Goal: Information Seeking & Learning: Learn about a topic

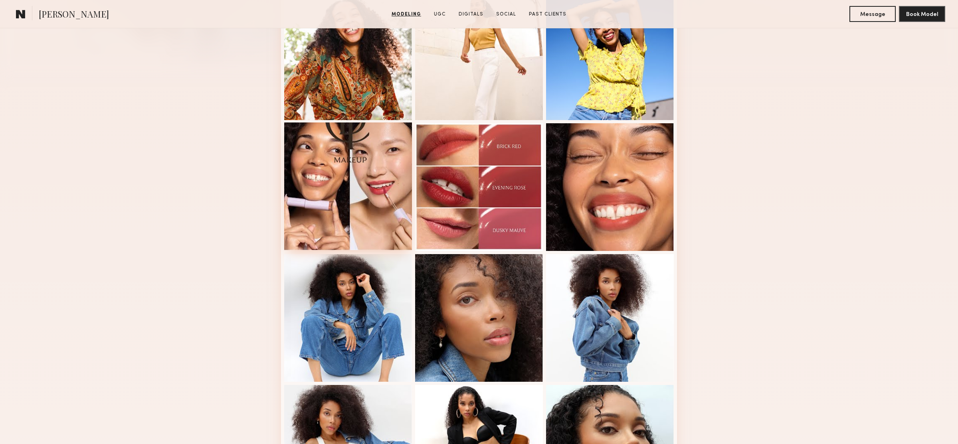
scroll to position [290, 0]
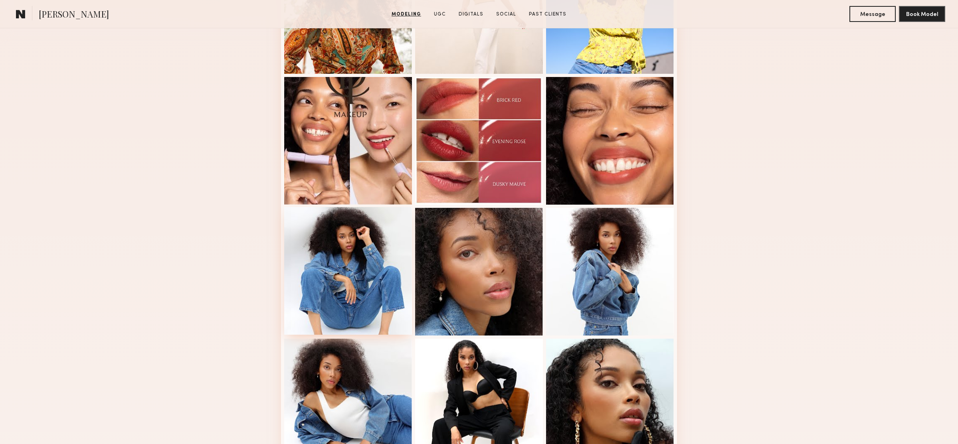
click at [368, 281] on div at bounding box center [348, 271] width 128 height 128
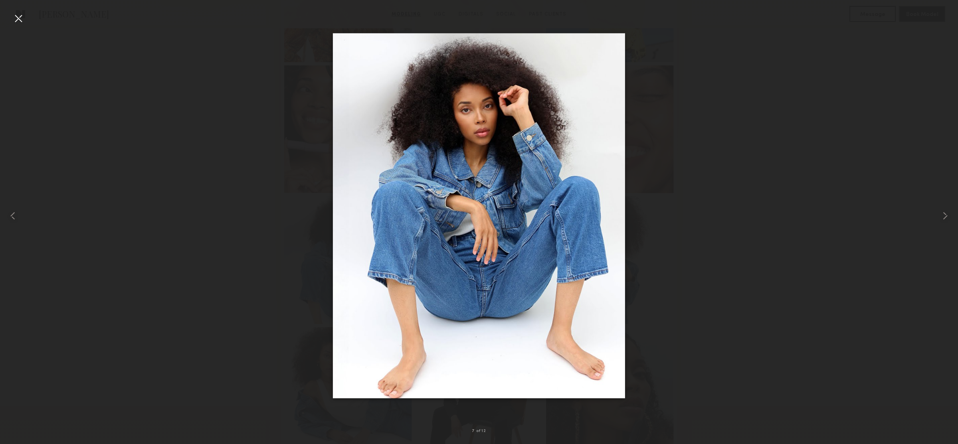
scroll to position [301, 0]
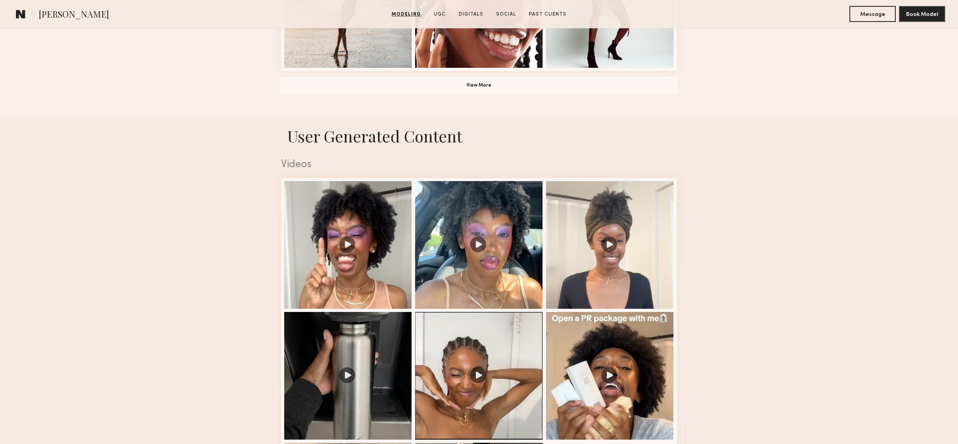
scroll to position [689, 0]
click at [436, 85] on button "View More" at bounding box center [479, 85] width 396 height 16
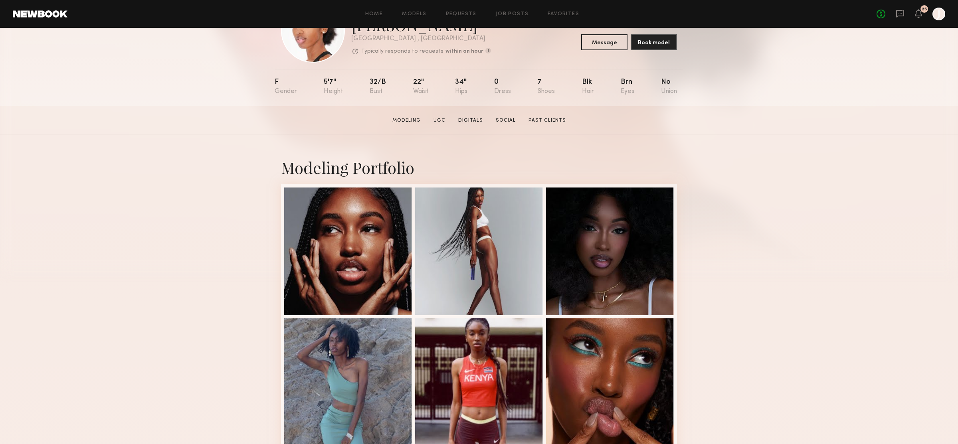
scroll to position [77, 0]
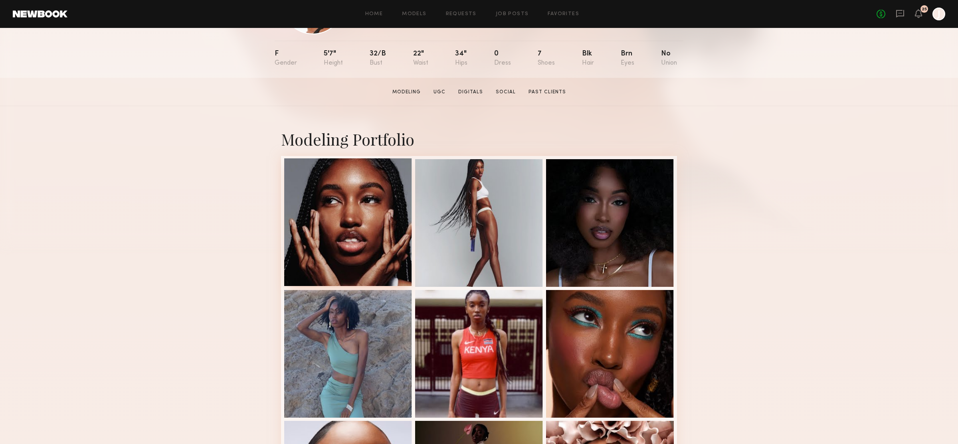
click at [351, 208] on div at bounding box center [348, 222] width 128 height 128
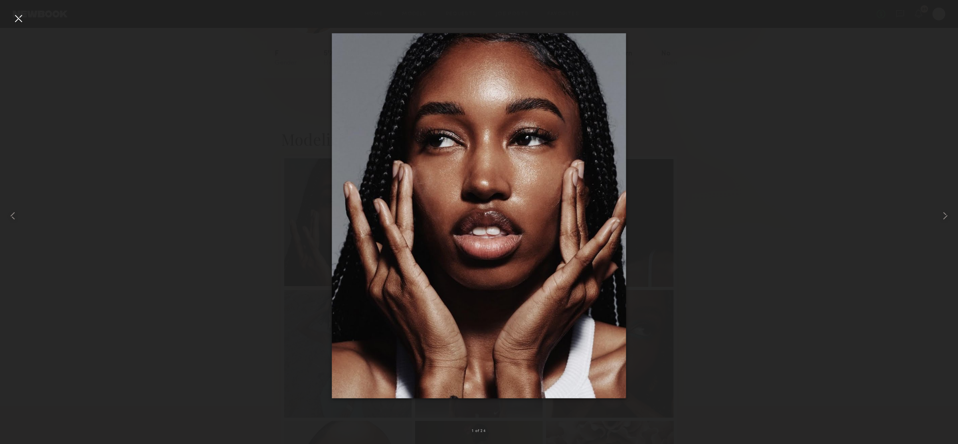
scroll to position [73, 0]
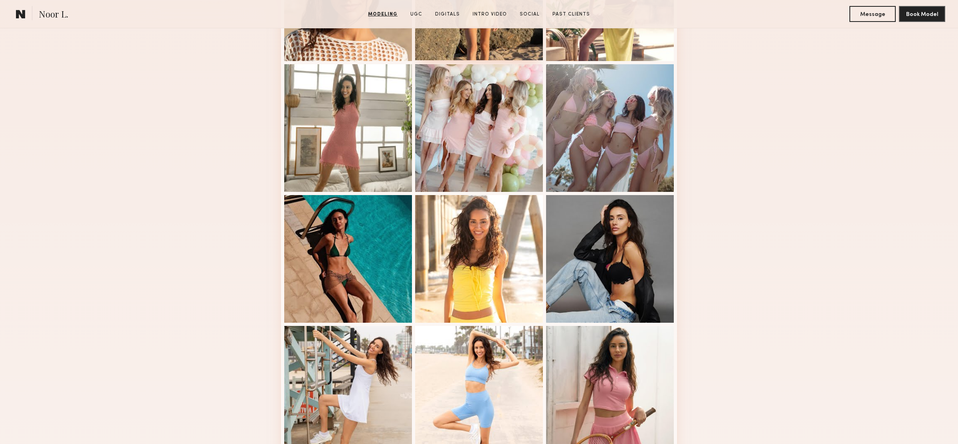
scroll to position [362, 0]
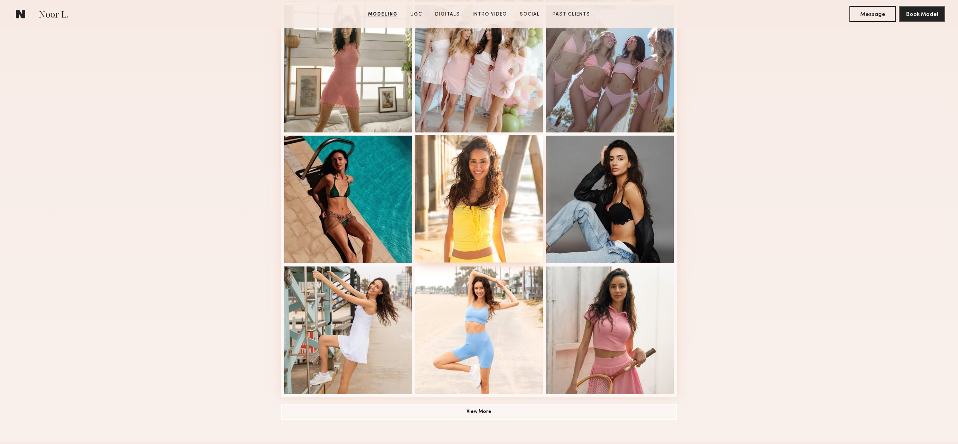
click at [503, 182] on div at bounding box center [479, 199] width 128 height 128
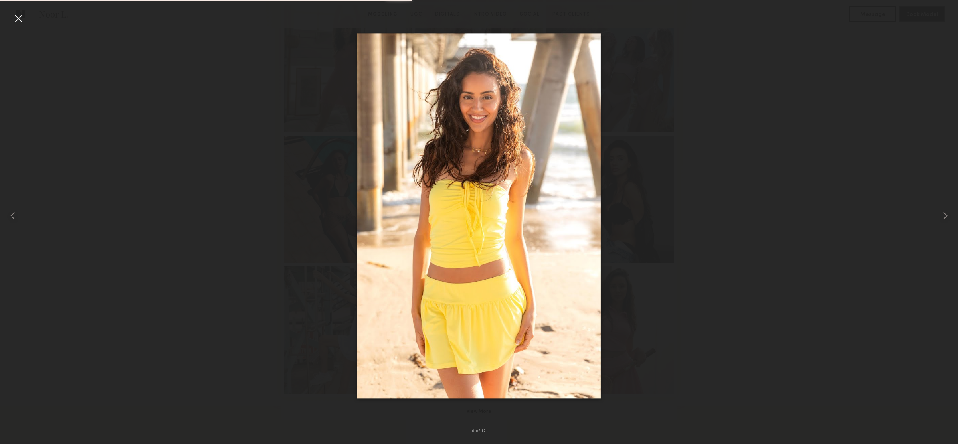
click at [752, 166] on div at bounding box center [479, 216] width 958 height 406
click at [22, 16] on div at bounding box center [18, 18] width 13 height 13
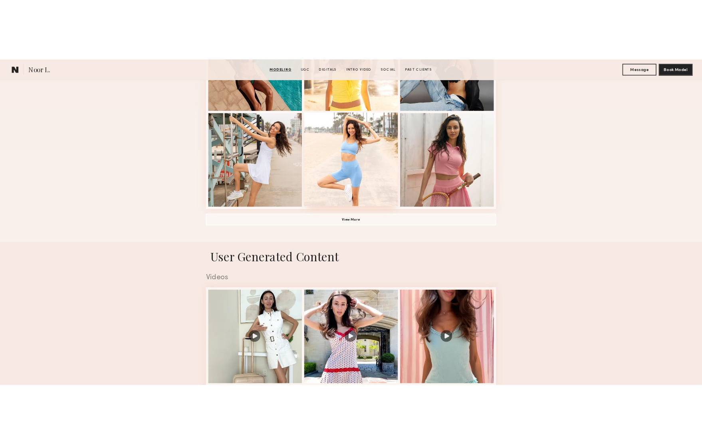
scroll to position [631, 0]
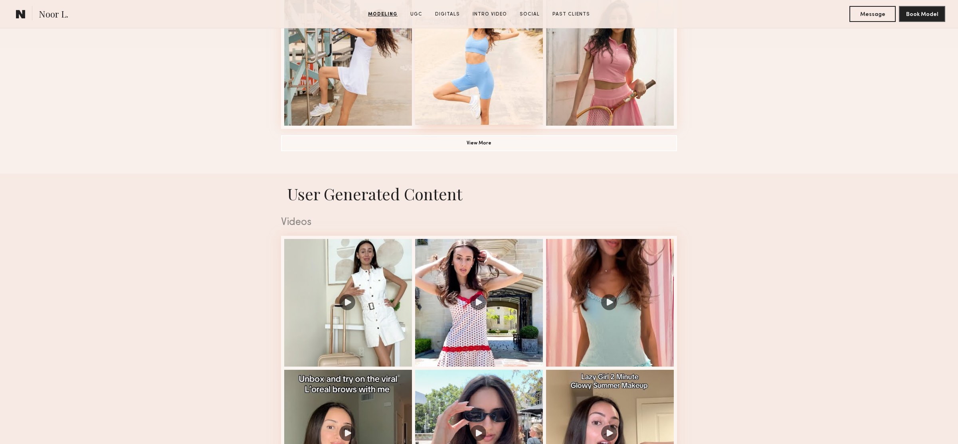
click at [501, 85] on div at bounding box center [479, 61] width 128 height 128
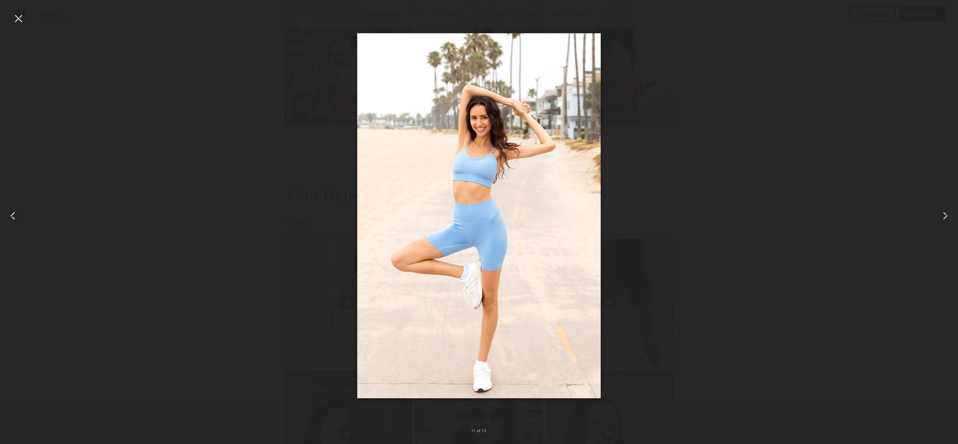
click at [655, 162] on div at bounding box center [479, 216] width 958 height 406
drag, startPoint x: 20, startPoint y: 20, endPoint x: 256, endPoint y: 134, distance: 261.7
click at [25, 22] on div "11 of 12" at bounding box center [479, 222] width 958 height 444
click at [18, 17] on div at bounding box center [18, 18] width 13 height 13
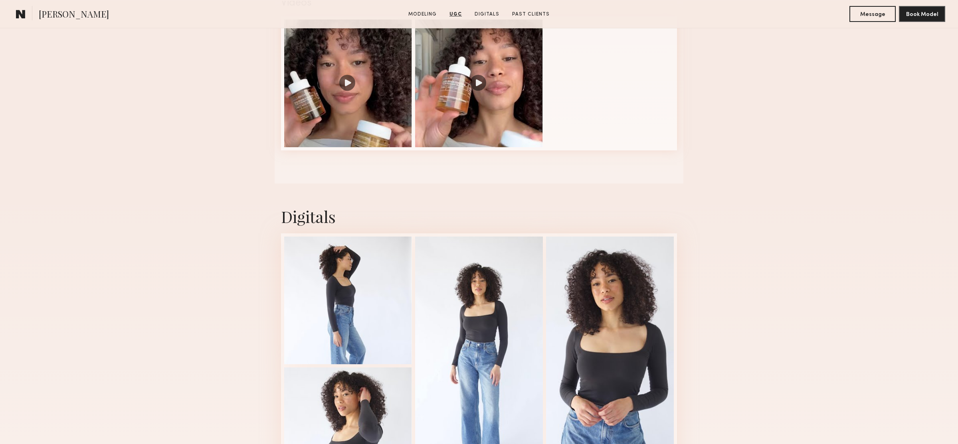
scroll to position [997, 0]
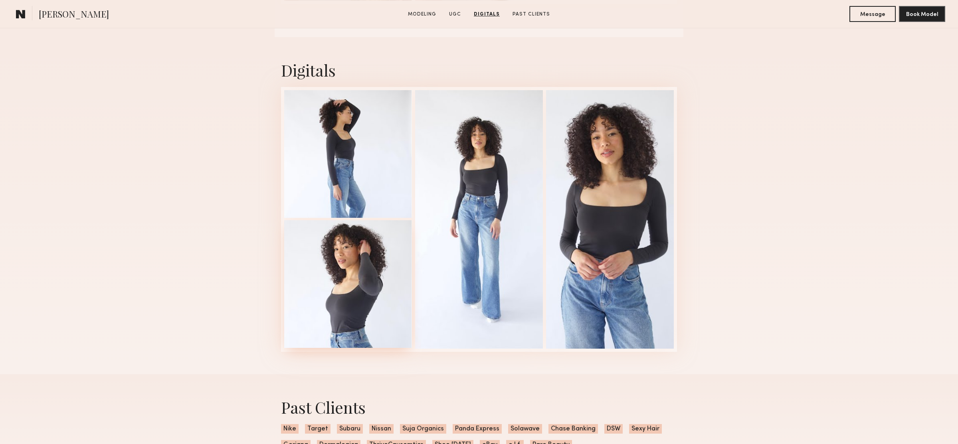
click at [379, 278] on div at bounding box center [348, 284] width 128 height 128
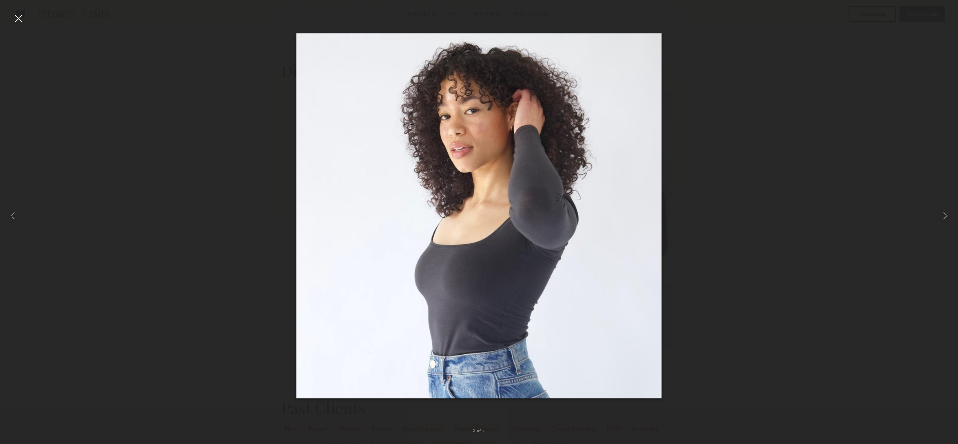
scroll to position [992, 0]
click at [23, 20] on div at bounding box center [18, 18] width 13 height 13
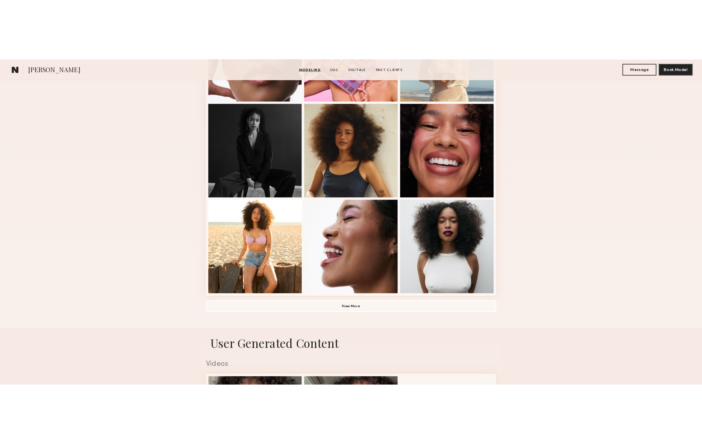
scroll to position [412, 0]
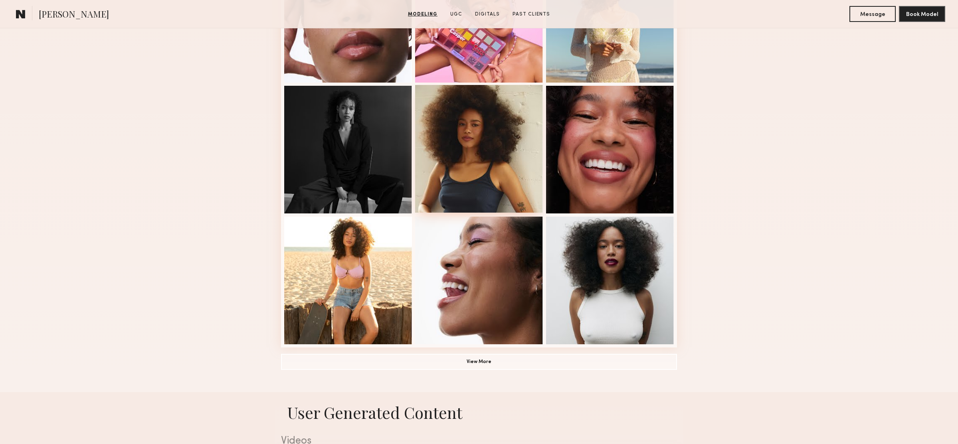
click at [505, 142] on div at bounding box center [479, 149] width 128 height 128
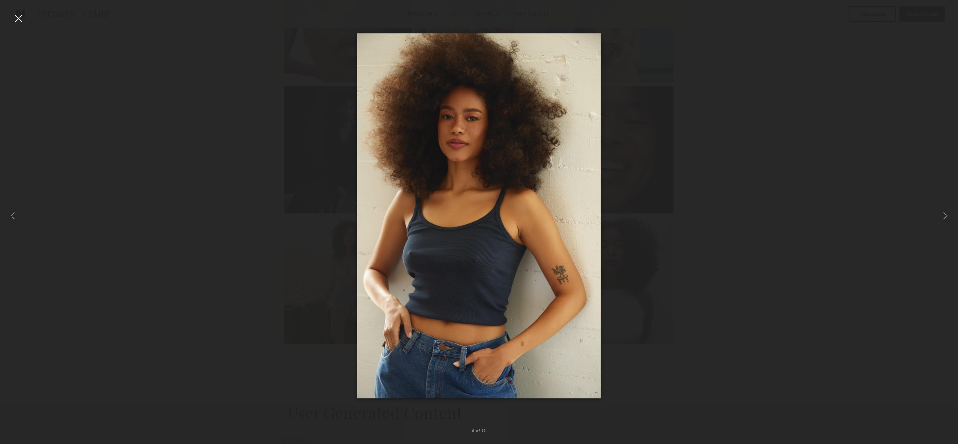
click at [163, 163] on div at bounding box center [479, 216] width 958 height 406
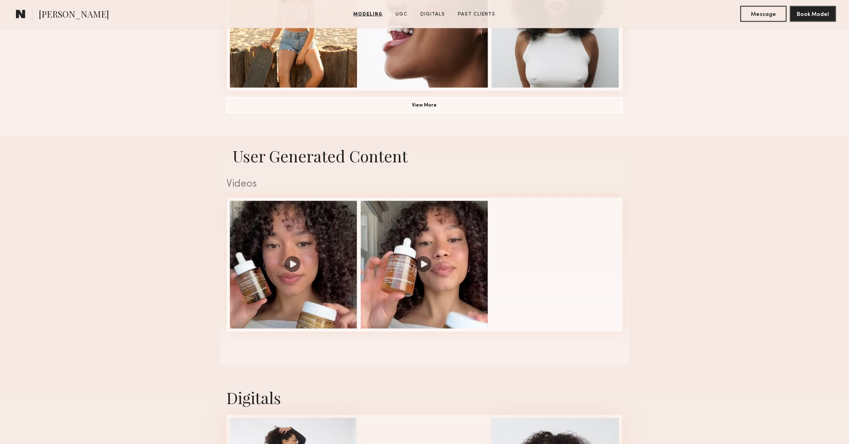
scroll to position [654, 0]
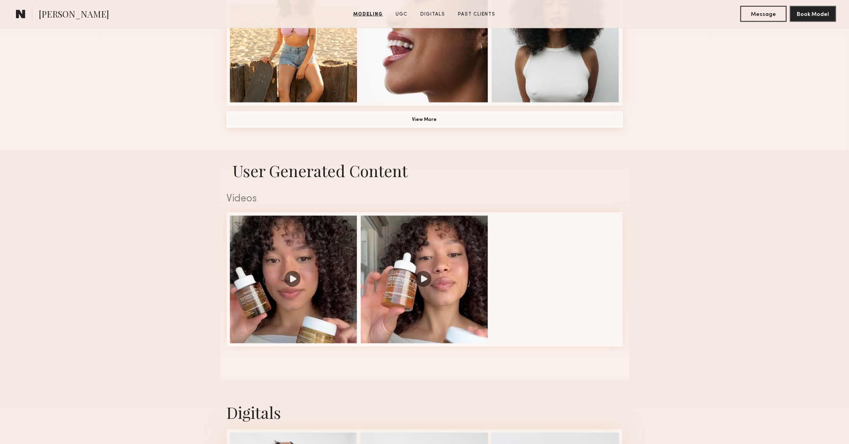
click at [449, 115] on button "View More" at bounding box center [425, 120] width 396 height 16
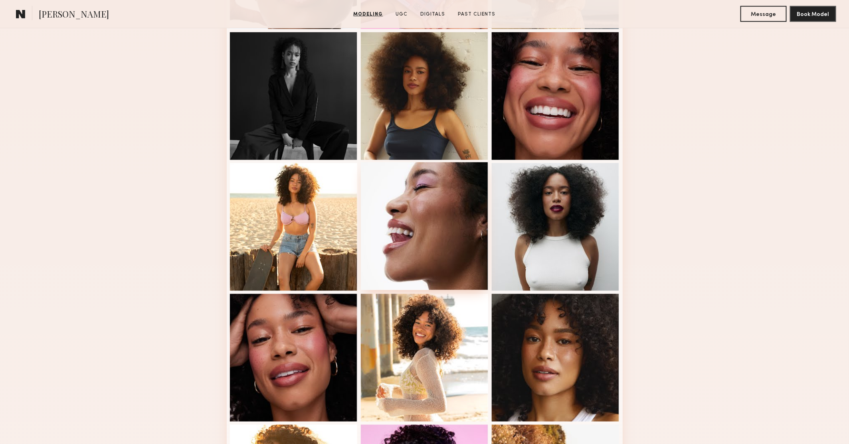
scroll to position [472, 0]
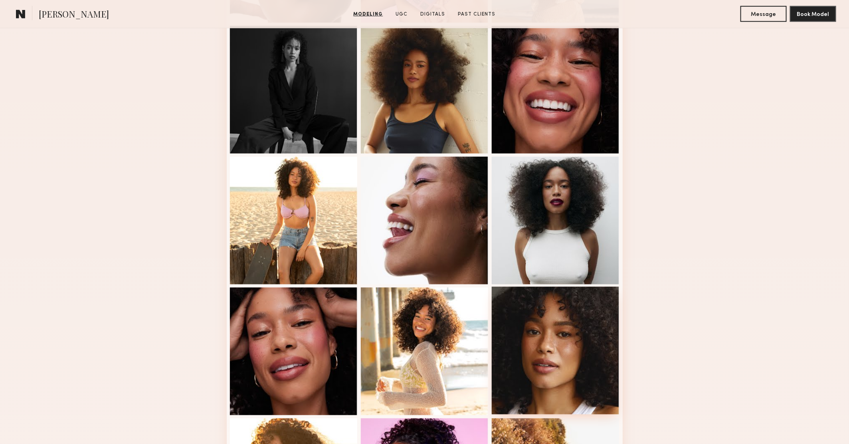
click at [595, 352] on div at bounding box center [556, 351] width 128 height 128
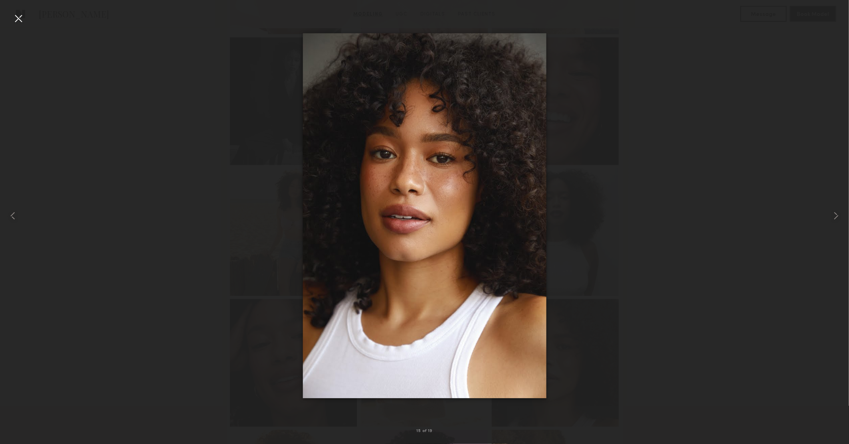
scroll to position [458, 0]
click at [676, 200] on div at bounding box center [424, 216] width 849 height 406
click at [23, 21] on div at bounding box center [18, 18] width 13 height 13
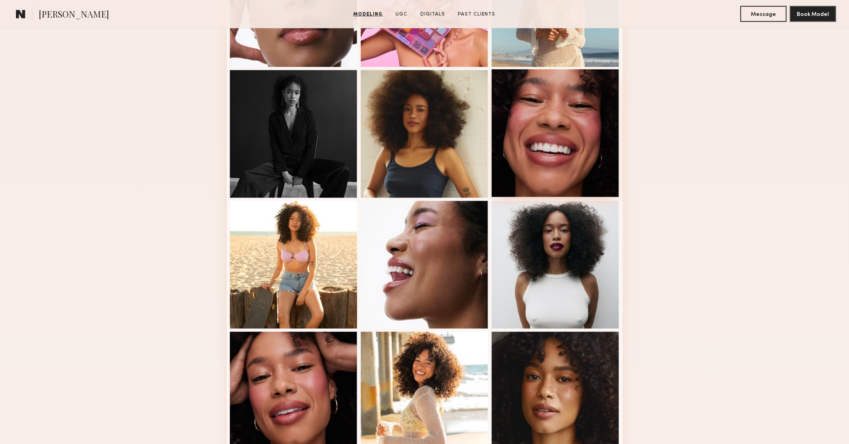
scroll to position [317, 0]
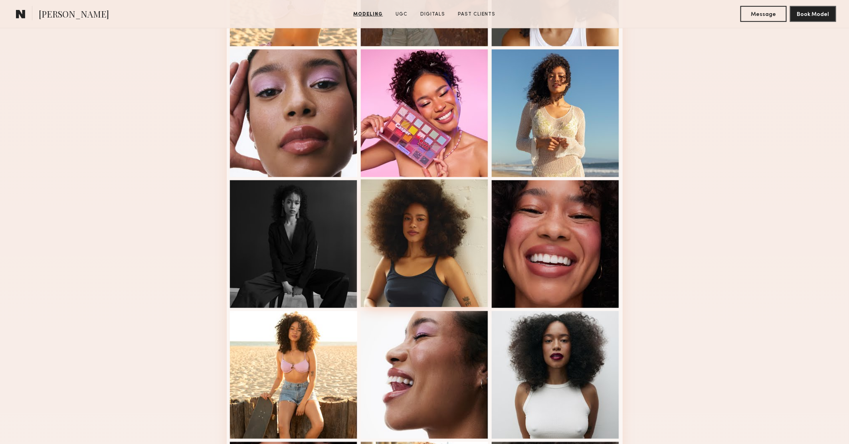
click at [431, 239] on div at bounding box center [425, 244] width 128 height 128
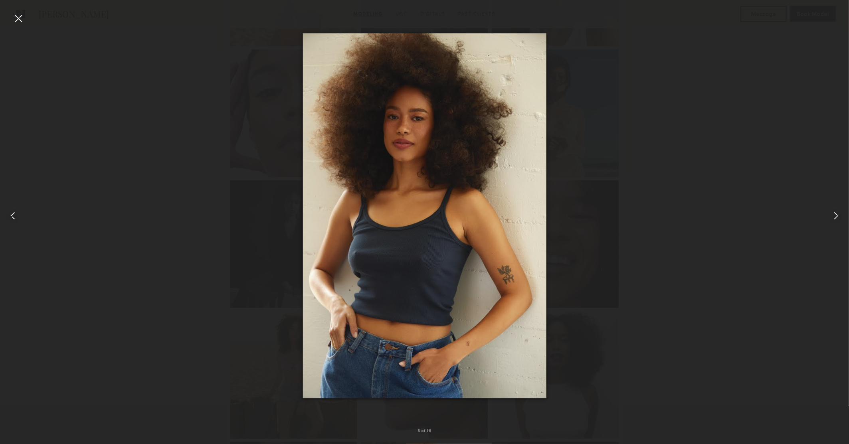
click at [665, 162] on div at bounding box center [424, 216] width 849 height 406
click at [16, 21] on div at bounding box center [18, 18] width 13 height 13
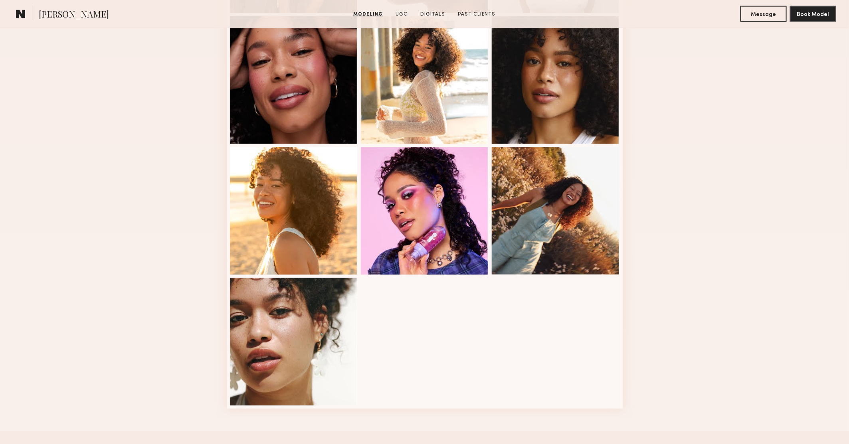
scroll to position [904, 0]
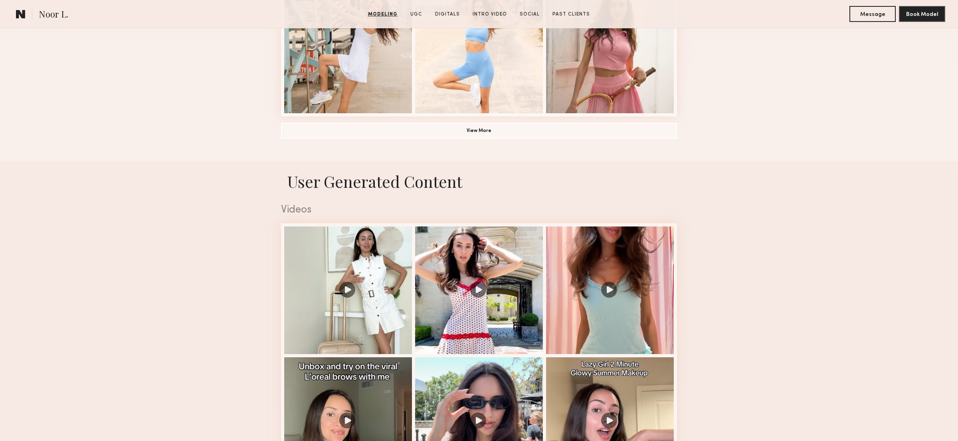
scroll to position [460, 0]
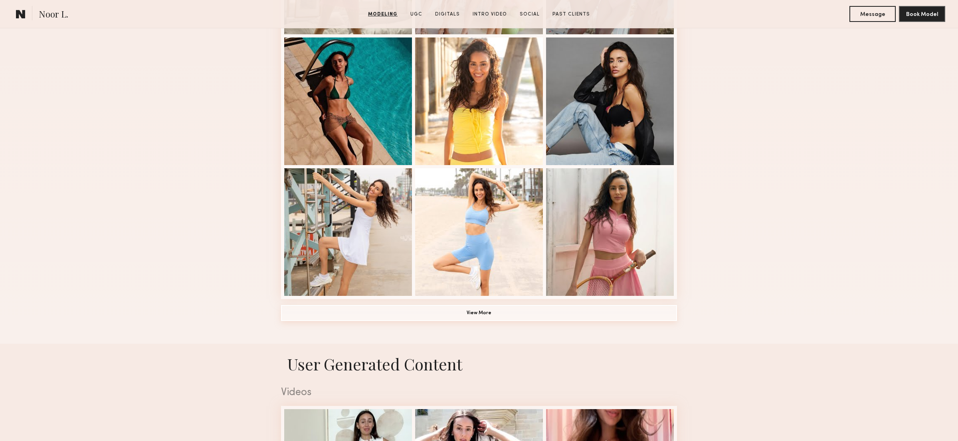
click at [420, 314] on button "View More" at bounding box center [479, 313] width 396 height 16
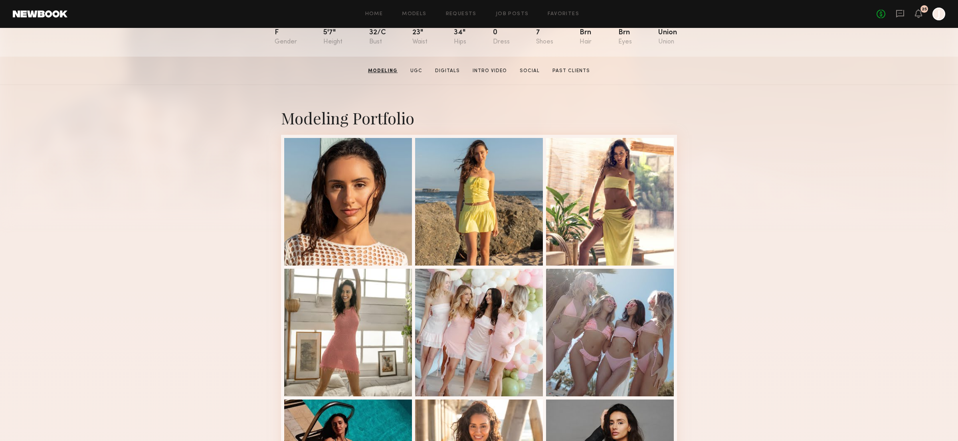
scroll to position [98, 0]
click at [372, 217] on div at bounding box center [348, 201] width 128 height 128
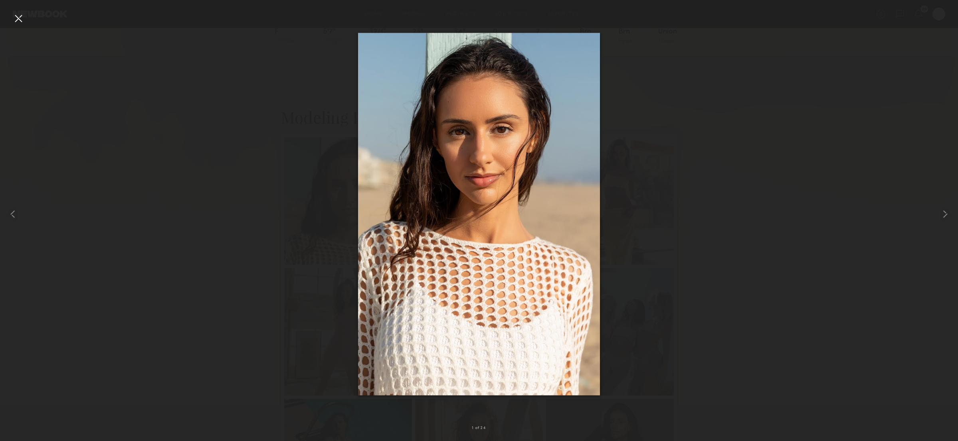
scroll to position [99, 0]
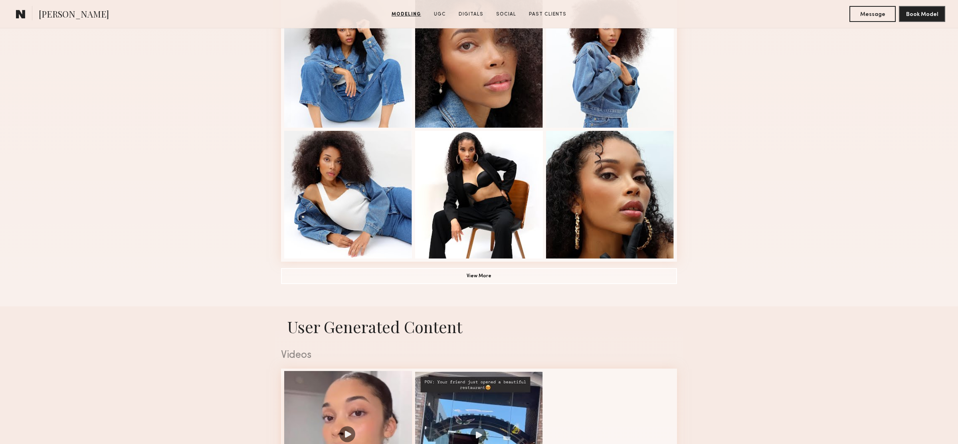
scroll to position [460, 0]
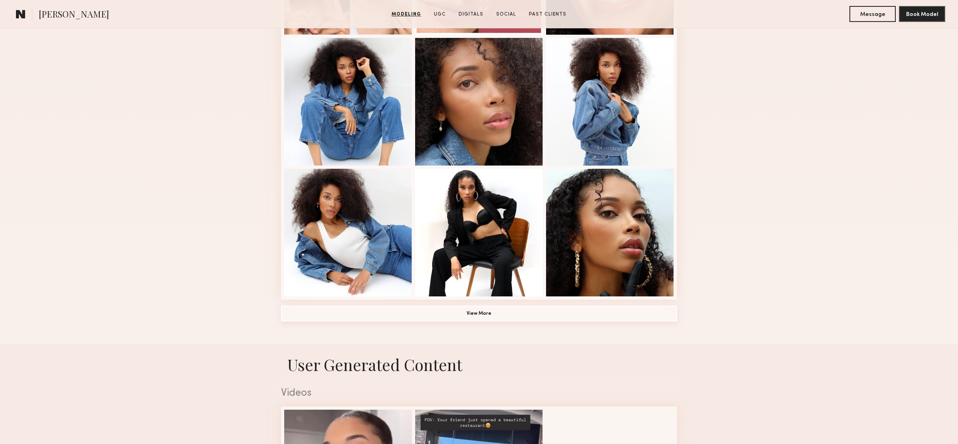
click at [446, 310] on button "View More" at bounding box center [479, 314] width 396 height 16
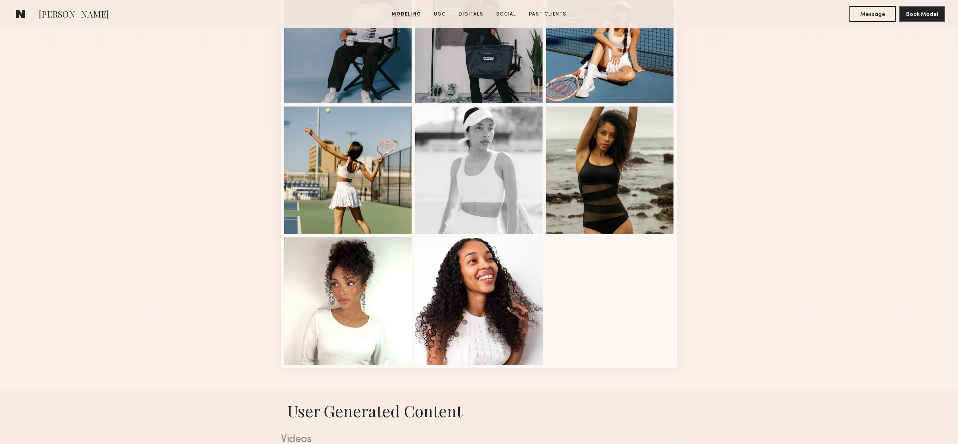
scroll to position [917, 0]
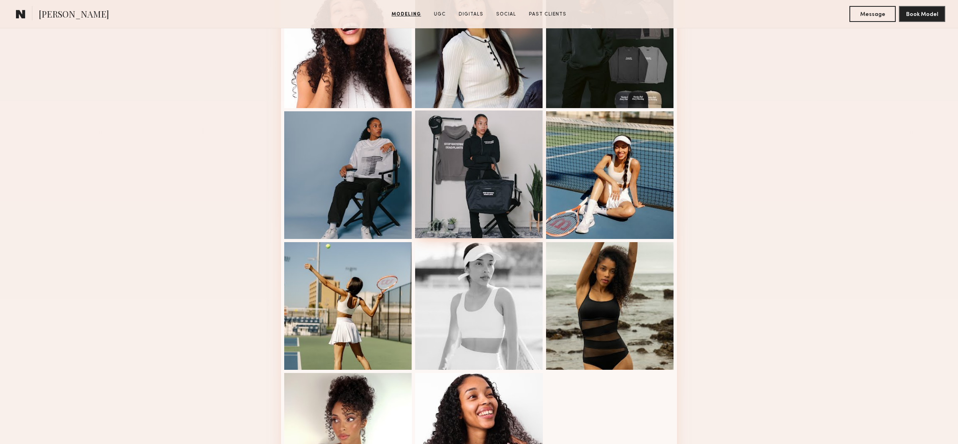
click at [493, 153] on div at bounding box center [479, 175] width 128 height 128
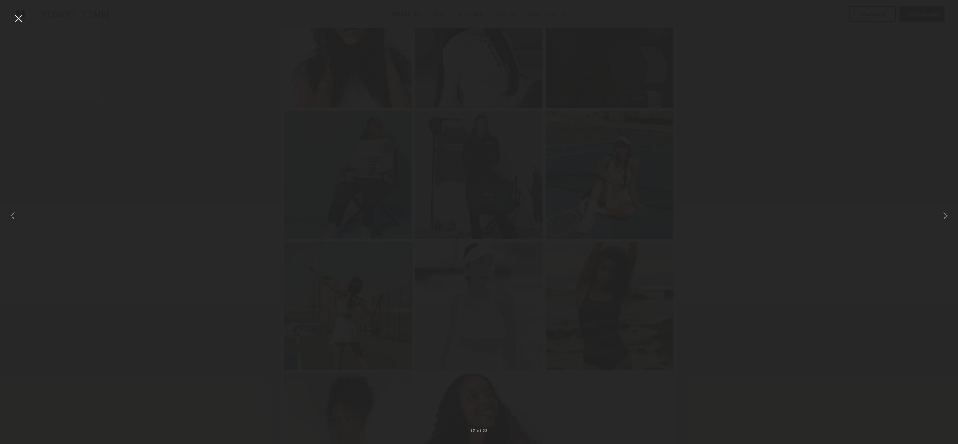
scroll to position [779, 0]
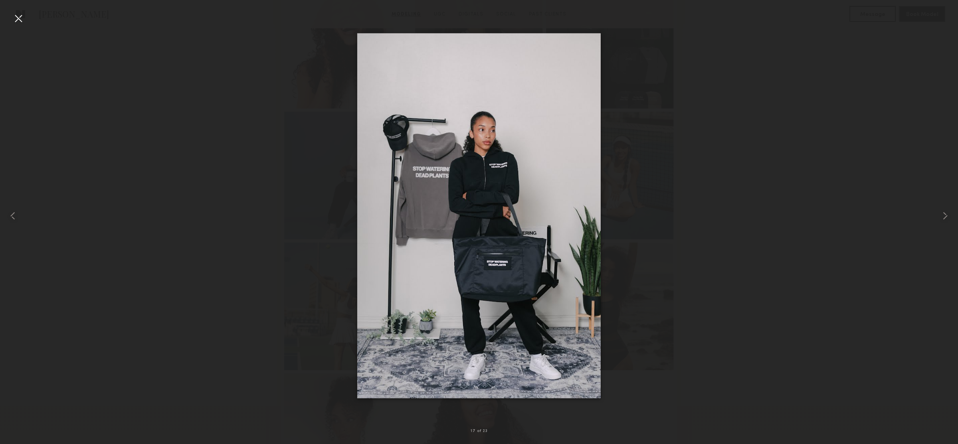
click at [689, 230] on div at bounding box center [479, 216] width 958 height 406
click at [231, 101] on div at bounding box center [479, 216] width 958 height 406
click at [23, 18] on div at bounding box center [18, 18] width 13 height 13
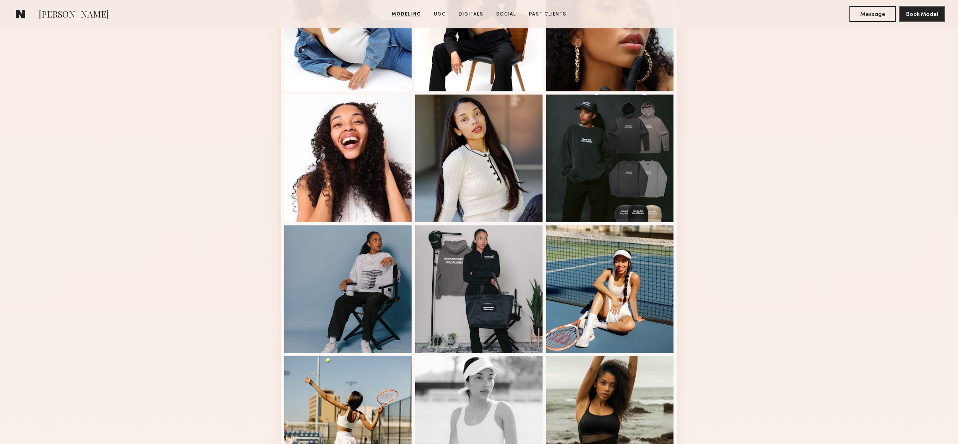
scroll to position [753, 0]
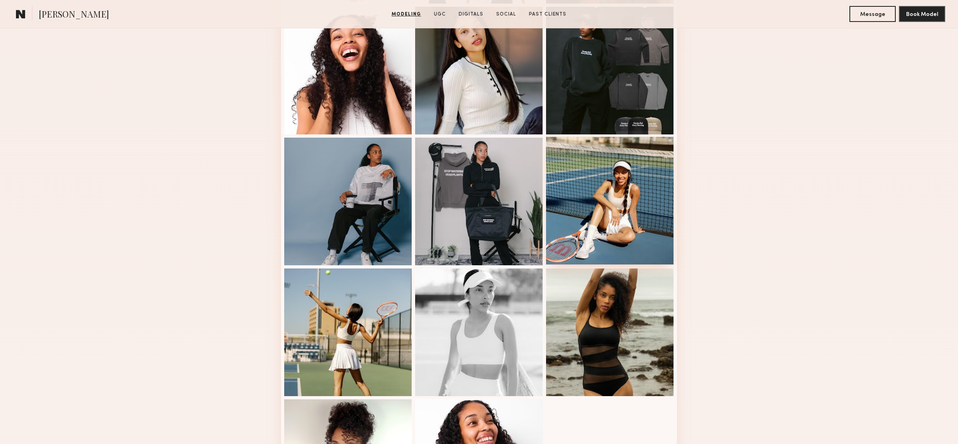
click at [645, 190] on div at bounding box center [610, 201] width 128 height 128
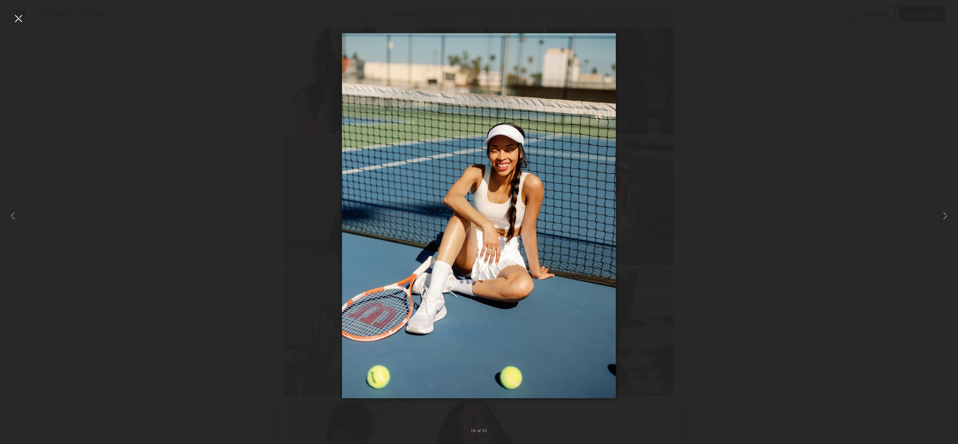
click at [280, 160] on div at bounding box center [479, 216] width 958 height 406
drag, startPoint x: 241, startPoint y: 163, endPoint x: 194, endPoint y: 105, distance: 74.7
click at [241, 163] on div at bounding box center [479, 216] width 958 height 406
click at [18, 20] on div at bounding box center [18, 18] width 13 height 13
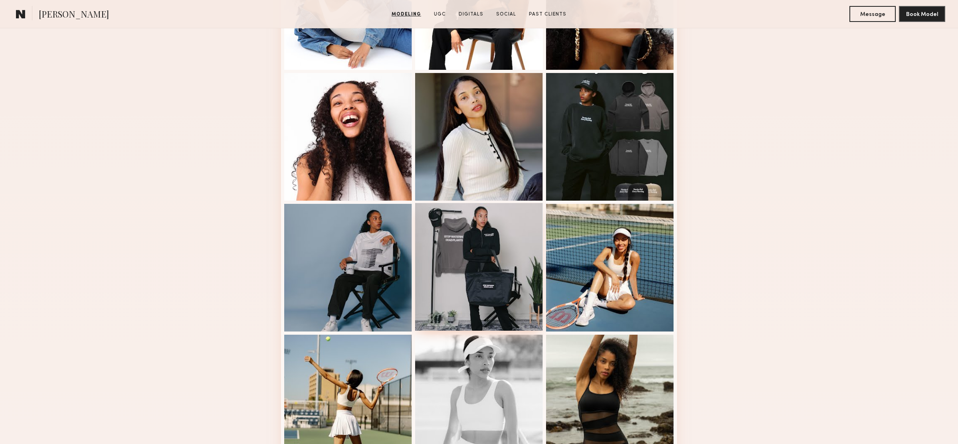
scroll to position [619, 0]
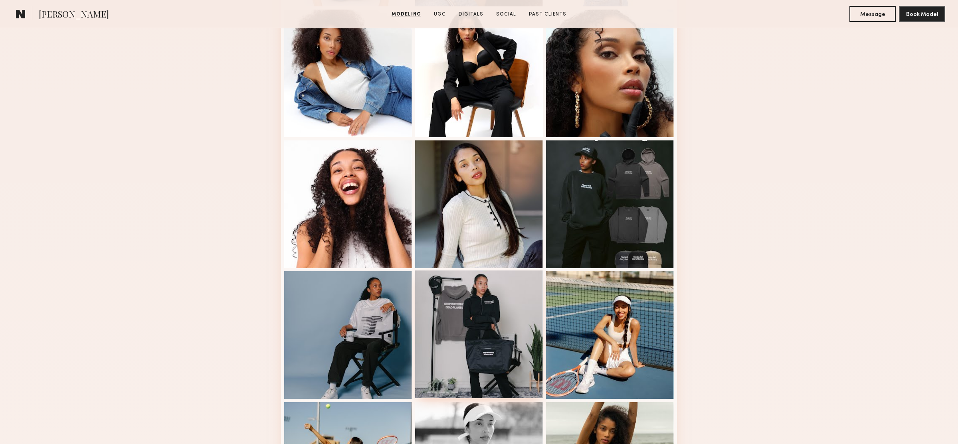
click at [488, 297] on div at bounding box center [479, 335] width 128 height 128
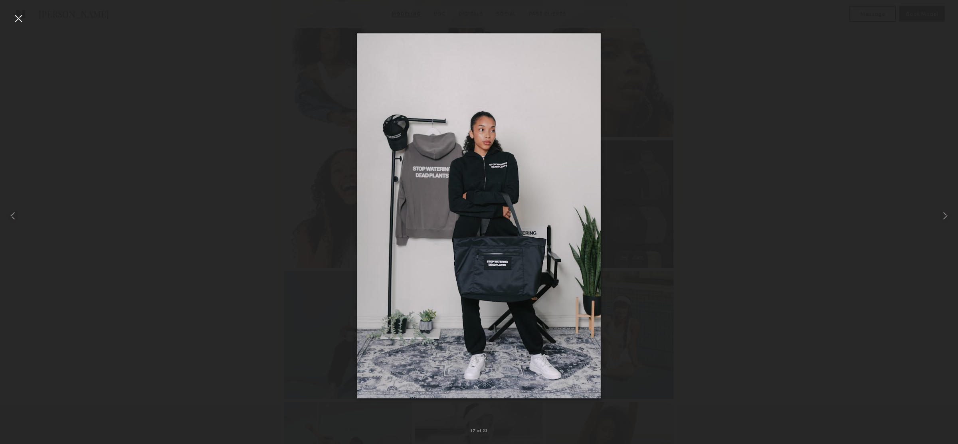
click at [235, 185] on div at bounding box center [479, 216] width 958 height 406
click at [20, 15] on div at bounding box center [18, 18] width 13 height 13
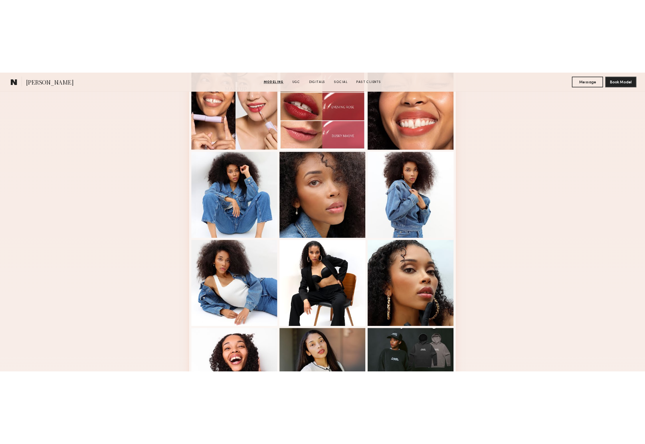
scroll to position [309, 0]
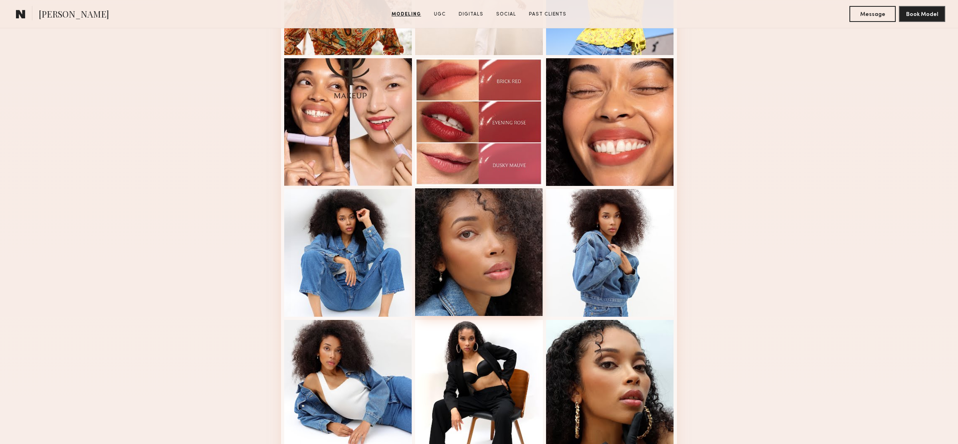
click at [478, 251] on div at bounding box center [479, 252] width 128 height 128
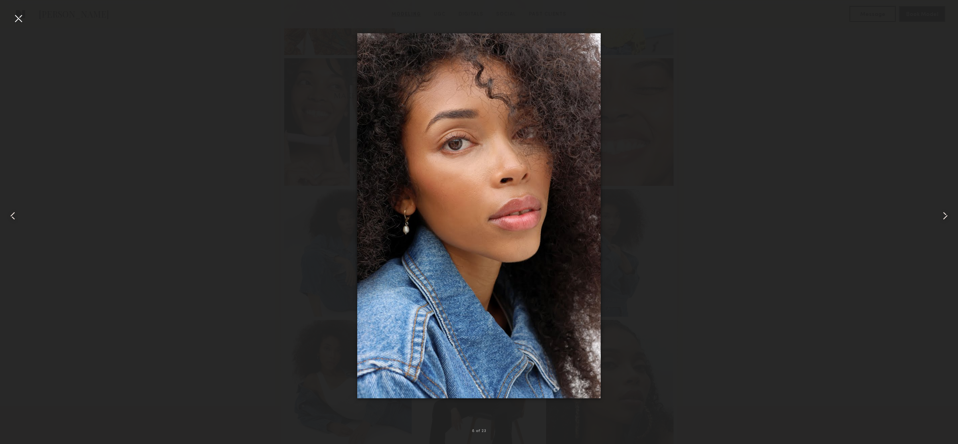
click at [679, 260] on div at bounding box center [479, 216] width 958 height 406
click at [14, 18] on div at bounding box center [18, 18] width 13 height 13
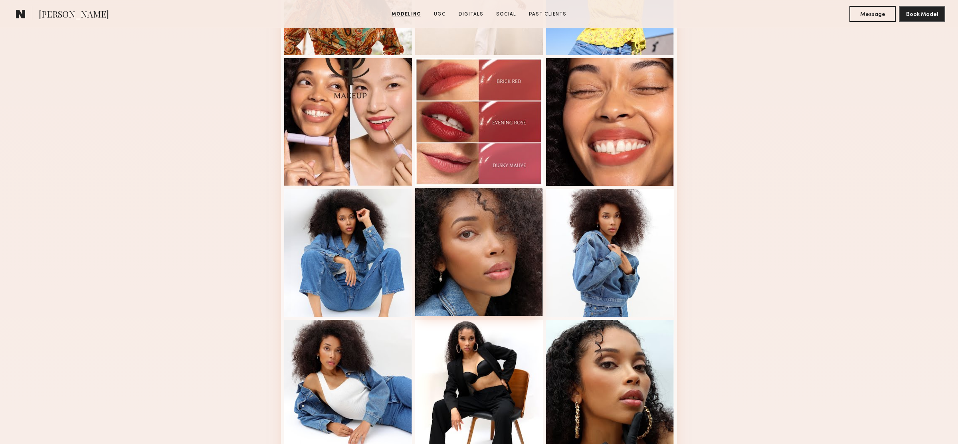
click at [473, 235] on div at bounding box center [479, 252] width 128 height 128
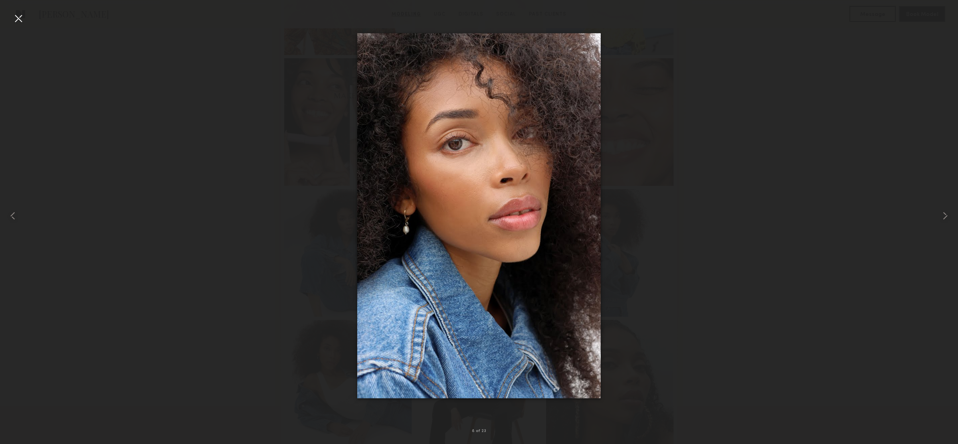
click at [699, 285] on div at bounding box center [479, 216] width 958 height 406
click at [22, 21] on div at bounding box center [18, 18] width 13 height 13
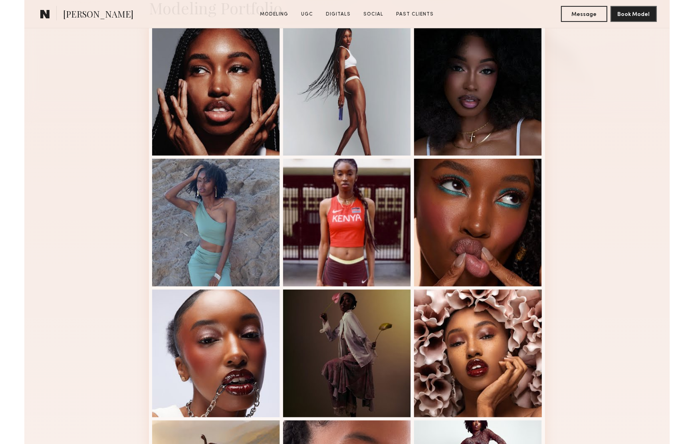
scroll to position [268, 0]
